Goal: Navigation & Orientation: Find specific page/section

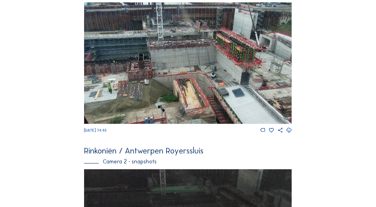
scroll to position [223, 0]
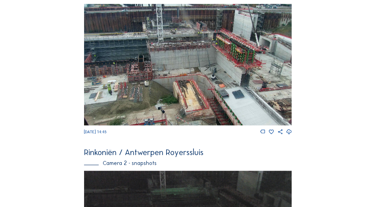
click at [202, 54] on img at bounding box center [188, 65] width 208 height 122
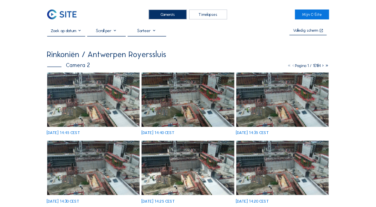
click at [171, 14] on div "Camera's" at bounding box center [168, 15] width 38 height 10
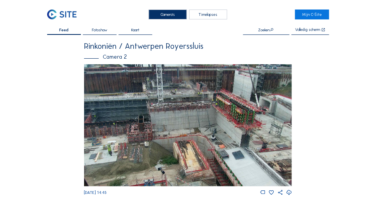
click at [161, 116] on img at bounding box center [188, 125] width 208 height 122
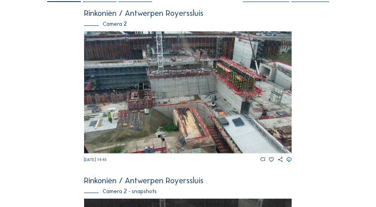
scroll to position [40, 0]
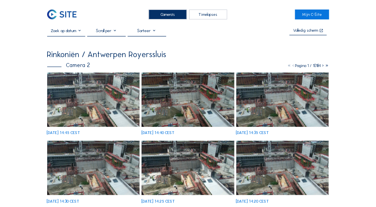
click at [107, 94] on img at bounding box center [93, 100] width 93 height 54
